Goal: Task Accomplishment & Management: Manage account settings

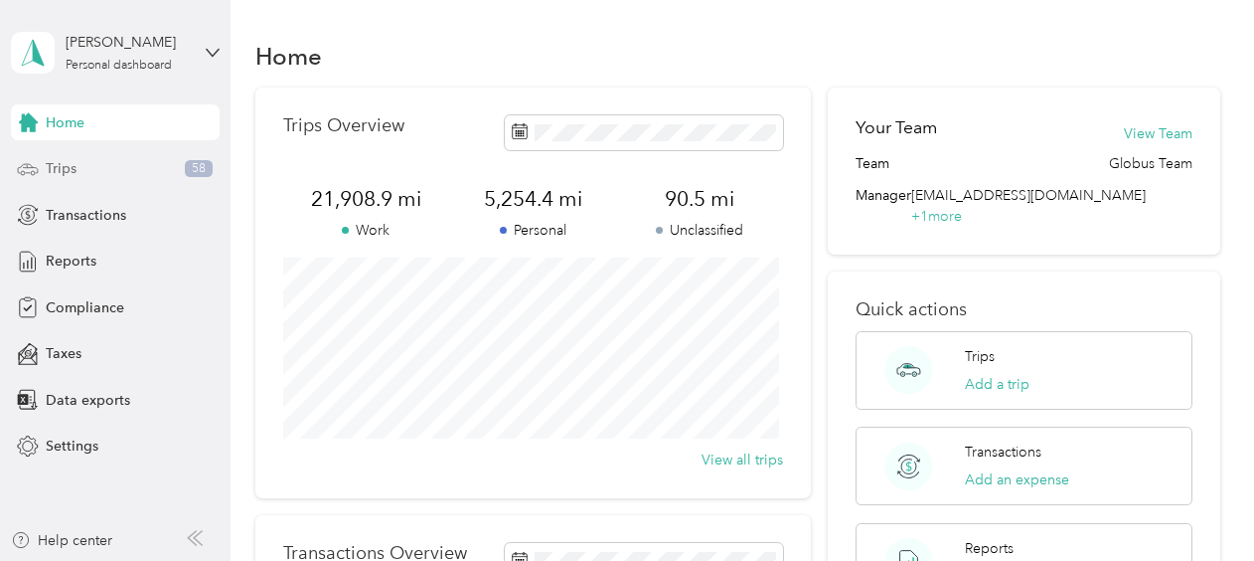
click at [148, 169] on div "Trips 58" at bounding box center [115, 169] width 209 height 36
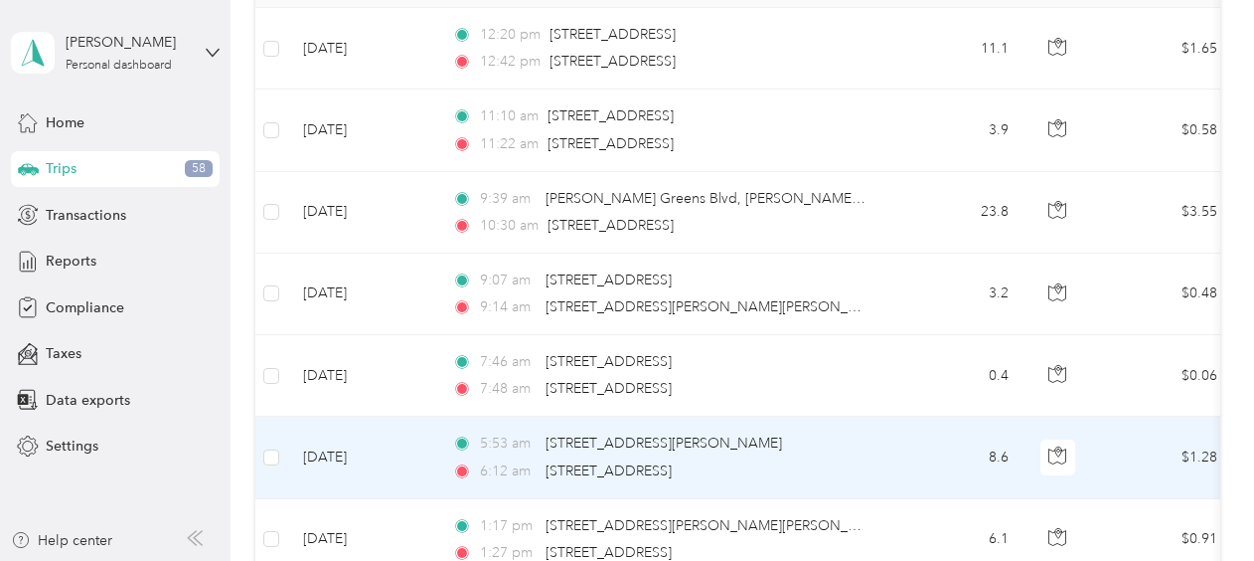
click at [282, 449] on td at bounding box center [271, 456] width 32 height 81
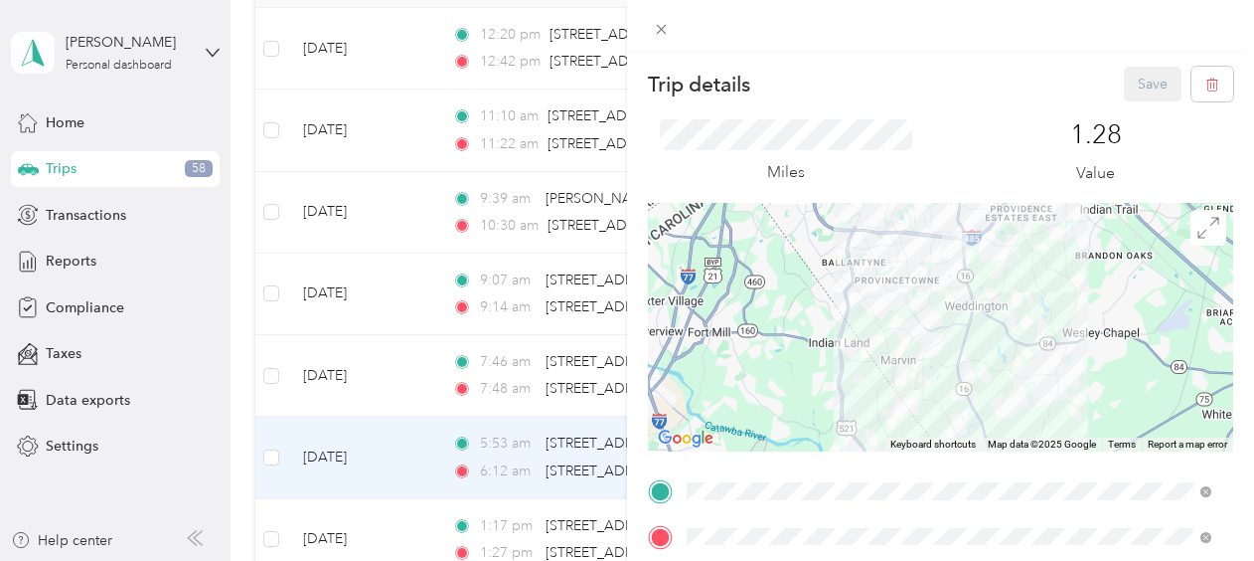
click at [274, 449] on div "Trip details Save This trip cannot be edited because it is either under review,…" at bounding box center [627, 280] width 1254 height 561
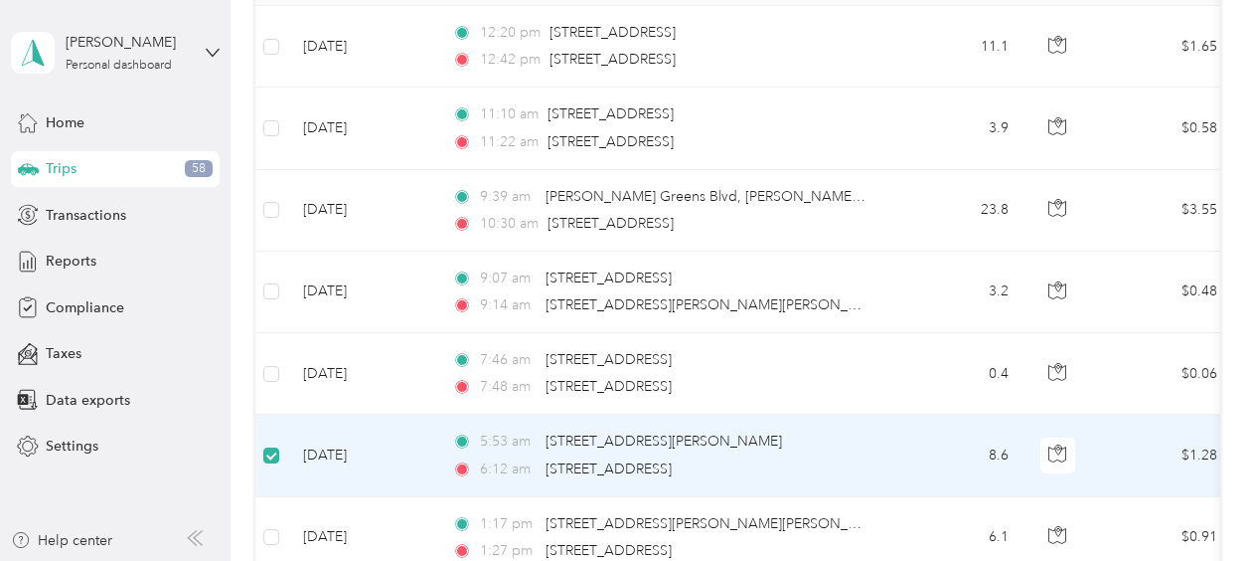
scroll to position [326, 0]
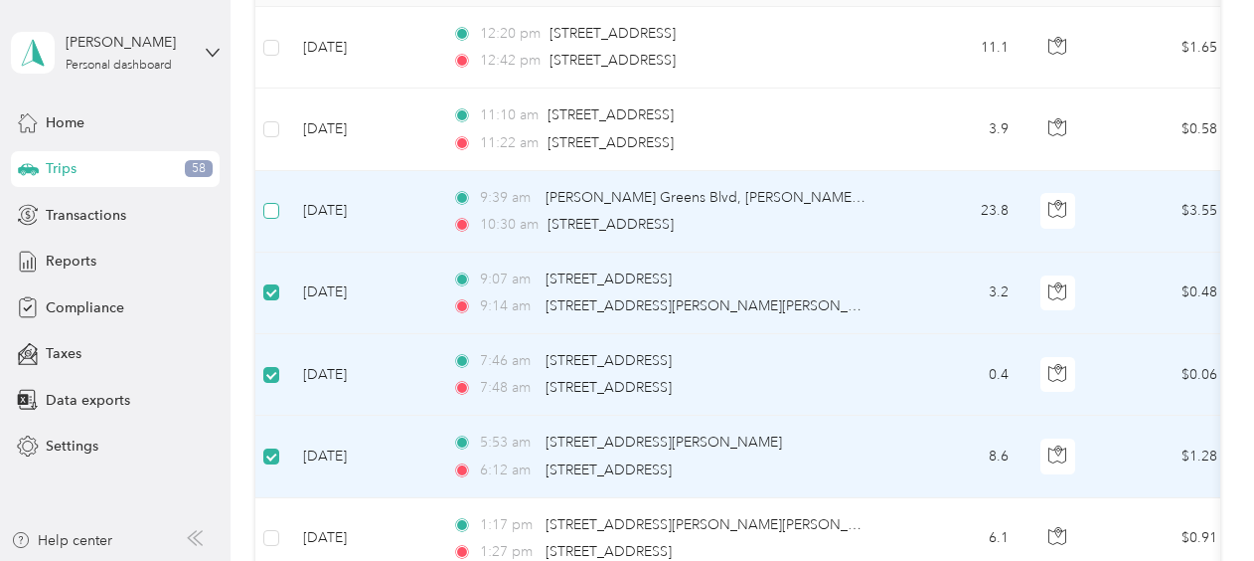
click at [272, 217] on label at bounding box center [271, 211] width 16 height 22
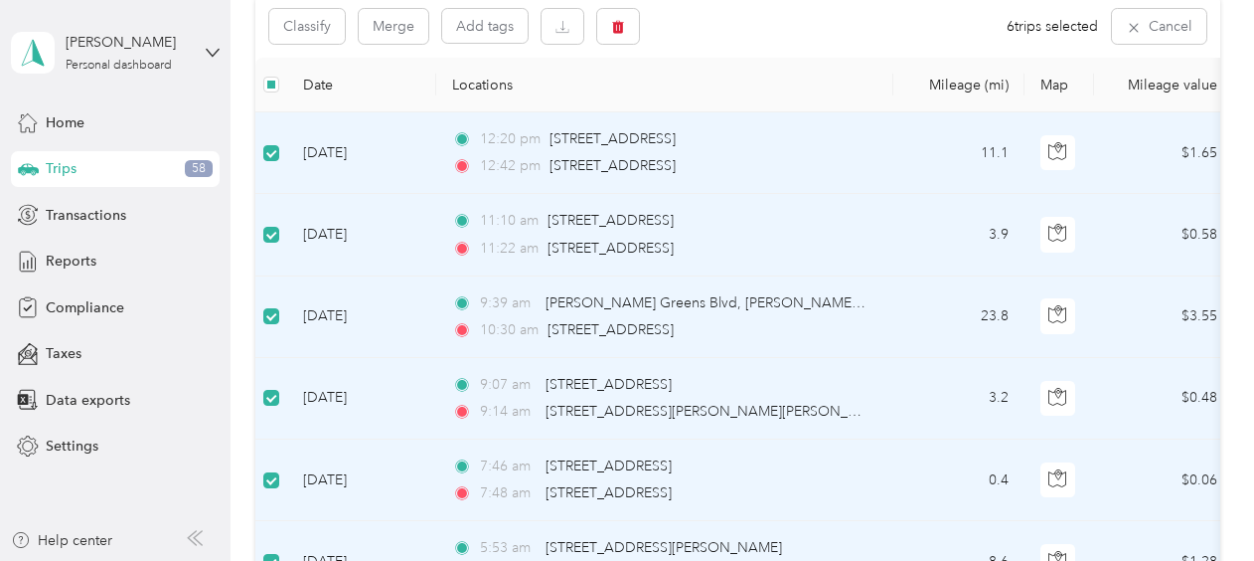
scroll to position [219, 0]
click at [319, 25] on button "Classify" at bounding box center [307, 28] width 76 height 35
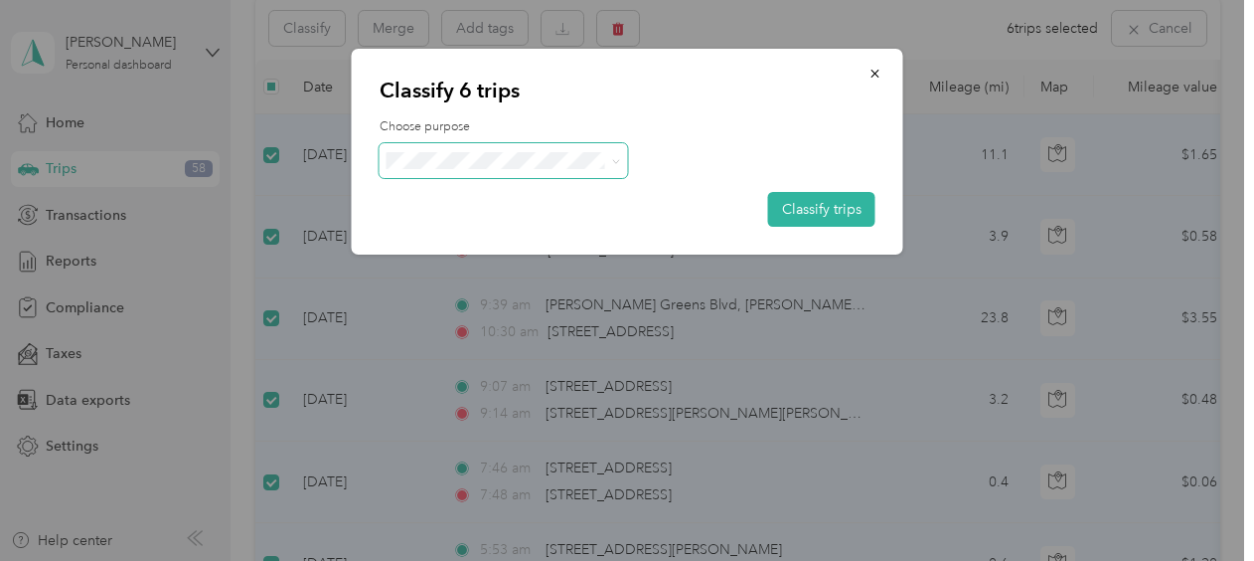
click at [614, 161] on icon at bounding box center [615, 161] width 6 height 4
click at [568, 191] on span "Globus" at bounding box center [520, 186] width 185 height 21
click at [801, 202] on button "Classify trips" at bounding box center [821, 209] width 107 height 35
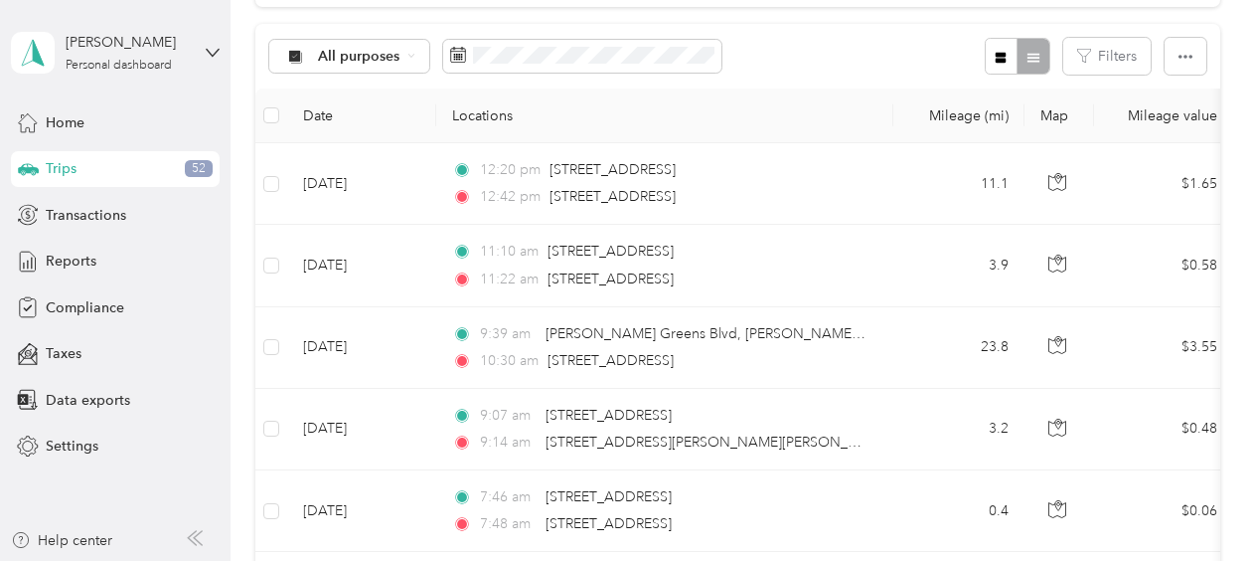
scroll to position [193, 0]
